Goal: Task Accomplishment & Management: Manage account settings

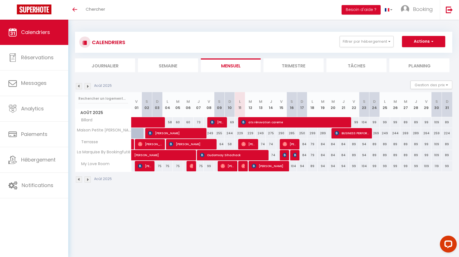
click at [244, 168] on img at bounding box center [243, 166] width 4 height 4
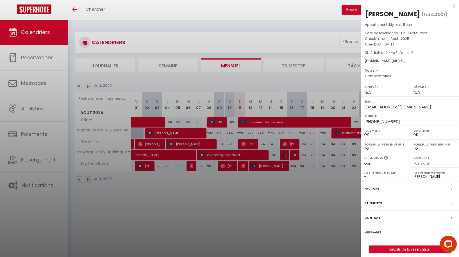
click at [374, 232] on label "Messages" at bounding box center [372, 232] width 17 height 6
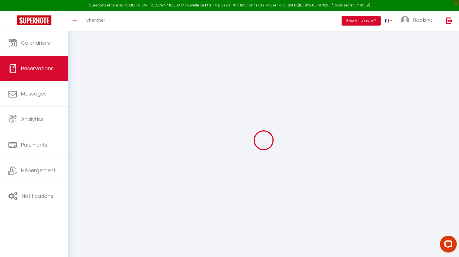
select select
checkbox input "false"
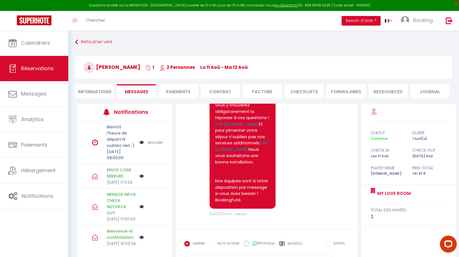
scroll to position [940, 0]
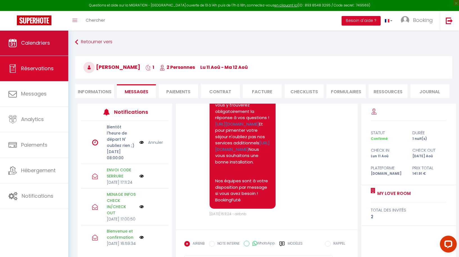
click at [27, 50] on link "Calendriers" at bounding box center [34, 42] width 68 height 25
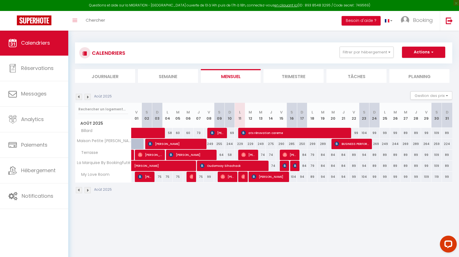
click at [249, 155] on span "[PERSON_NAME]" at bounding box center [248, 154] width 14 height 11
select select "OK"
select select "0"
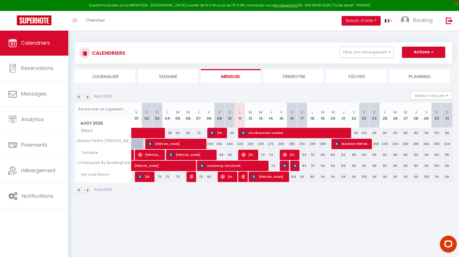
select select "1"
select select
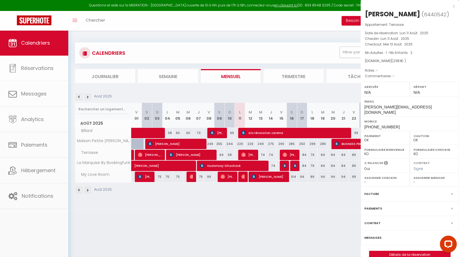
select select "44336"
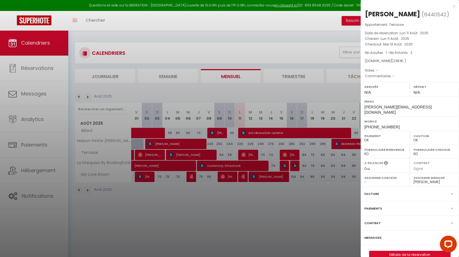
click at [454, 6] on div "x" at bounding box center [407, 6] width 94 height 7
